Goal: Information Seeking & Learning: Find specific fact

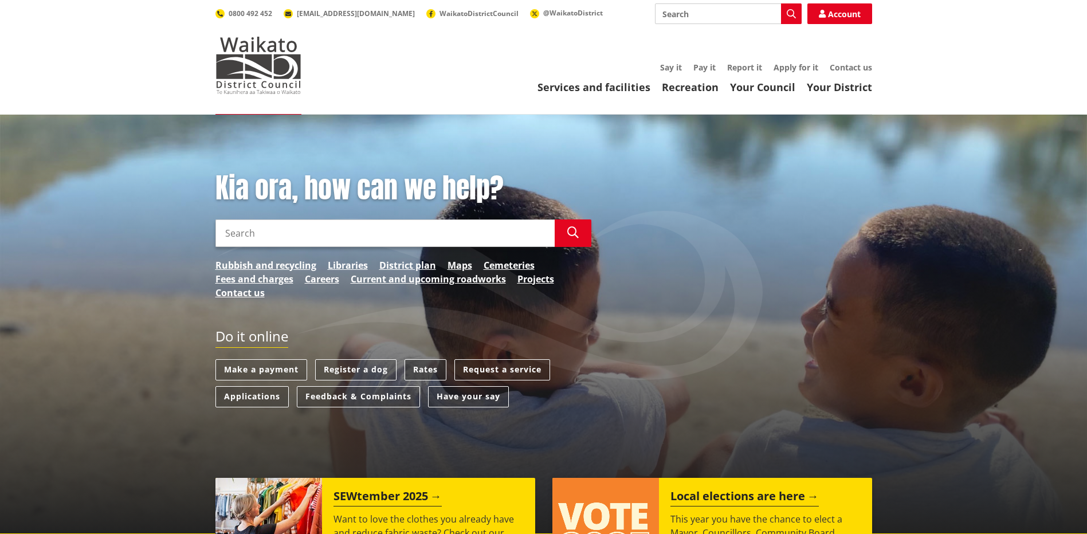
click at [432, 367] on link "Rates" at bounding box center [426, 369] width 42 height 21
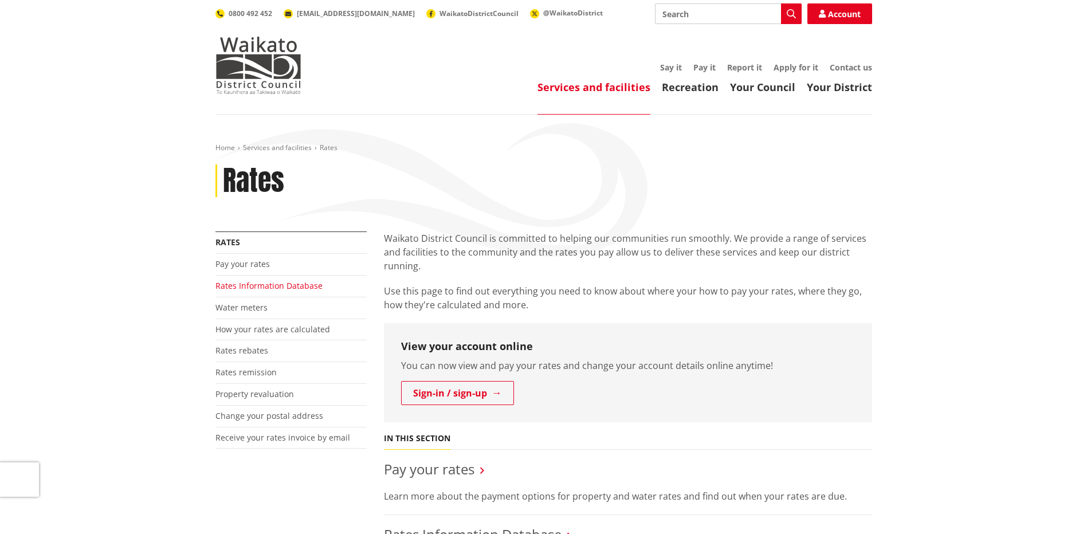
click at [264, 285] on link "Rates Information Database" at bounding box center [268, 285] width 107 height 11
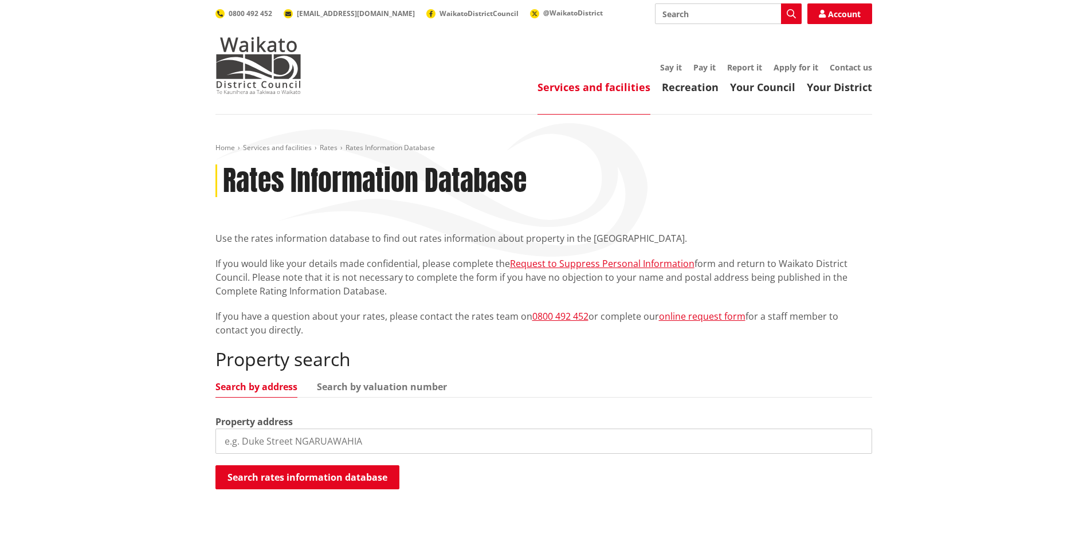
click at [286, 445] on input "search" at bounding box center [543, 441] width 657 height 25
type input "24 ryders"
click at [289, 471] on button "Search rates information database" at bounding box center [307, 477] width 184 height 24
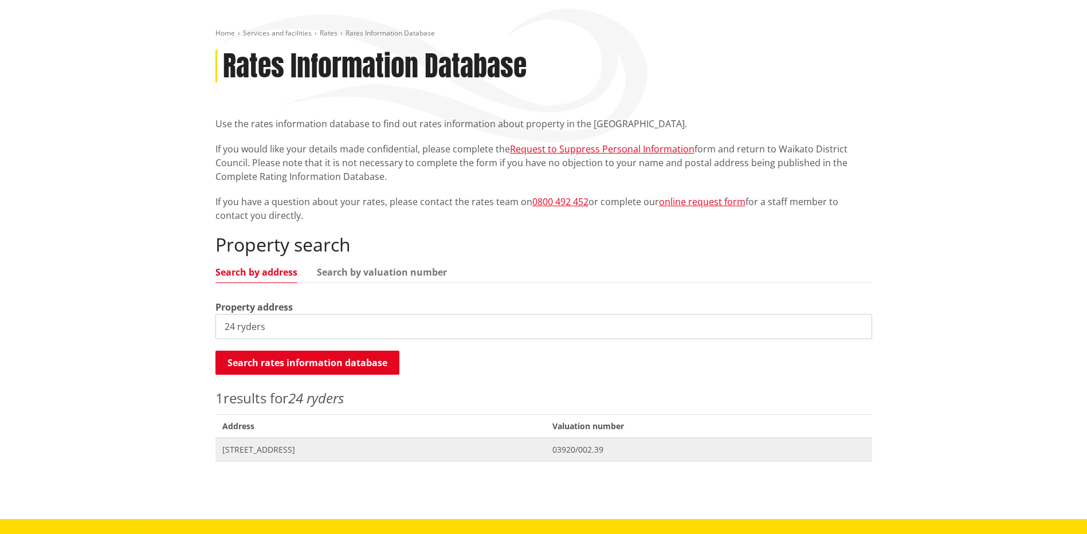
click at [265, 456] on span "Address [STREET_ADDRESS]" at bounding box center [380, 449] width 331 height 23
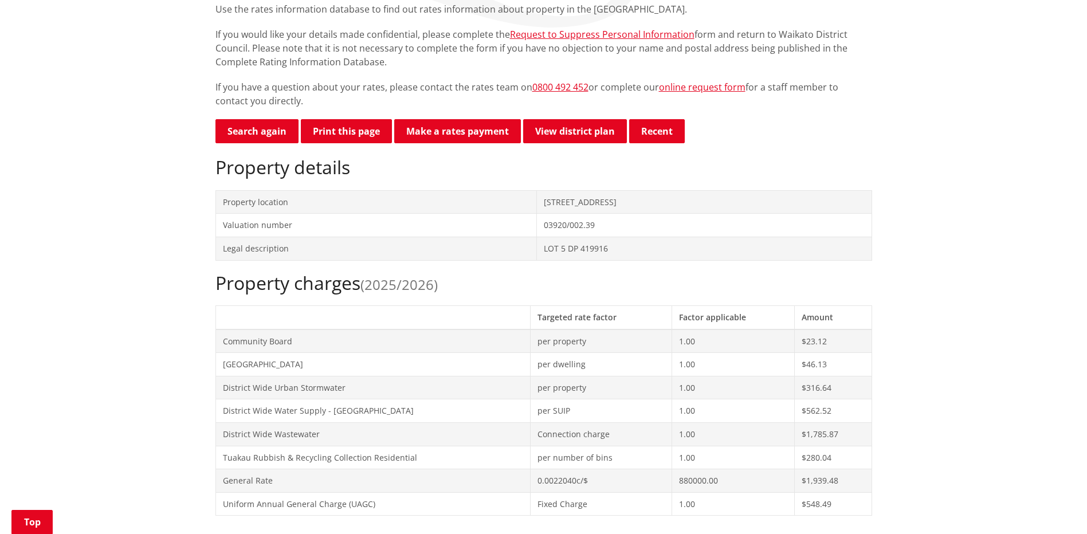
scroll to position [287, 0]
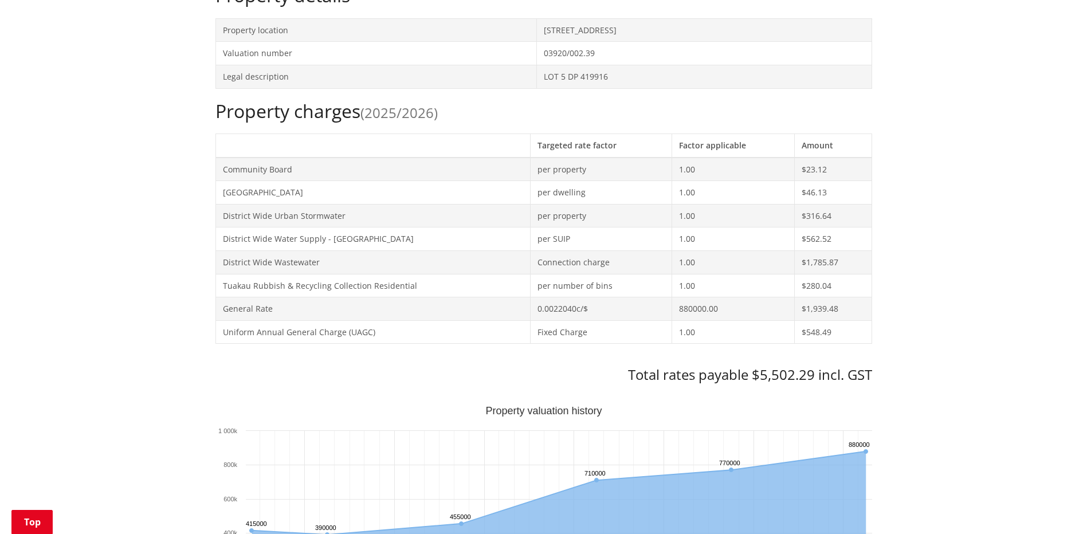
scroll to position [573, 0]
